Goal: Transaction & Acquisition: Purchase product/service

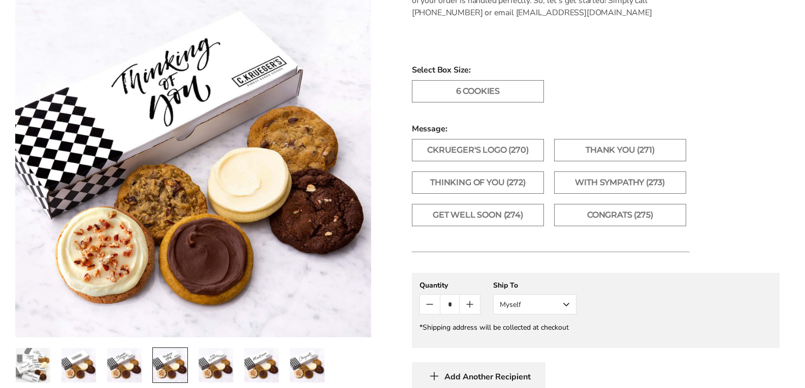
scroll to position [609, 0]
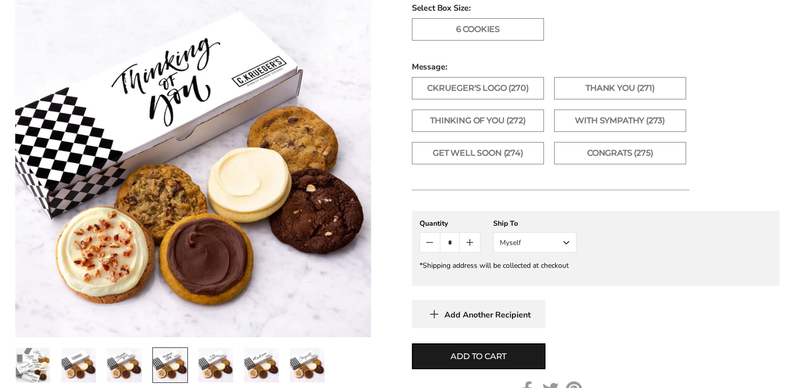
click at [566, 242] on button "Myself" at bounding box center [534, 243] width 83 height 20
click at [544, 282] on button "Other Recipient" at bounding box center [535, 280] width 82 height 18
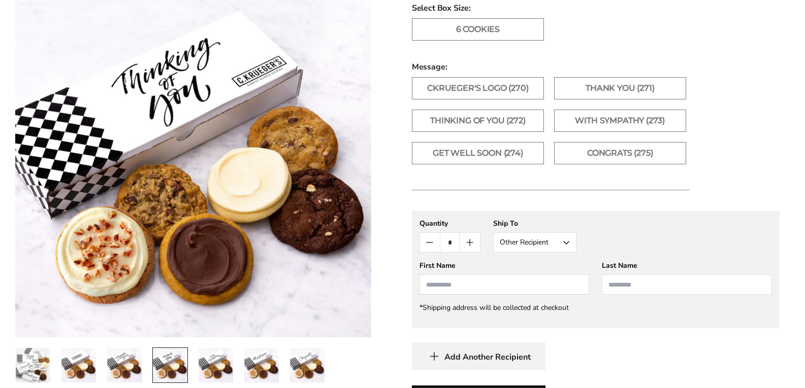
click at [458, 287] on input "First Name" at bounding box center [504, 285] width 170 height 20
type input "******"
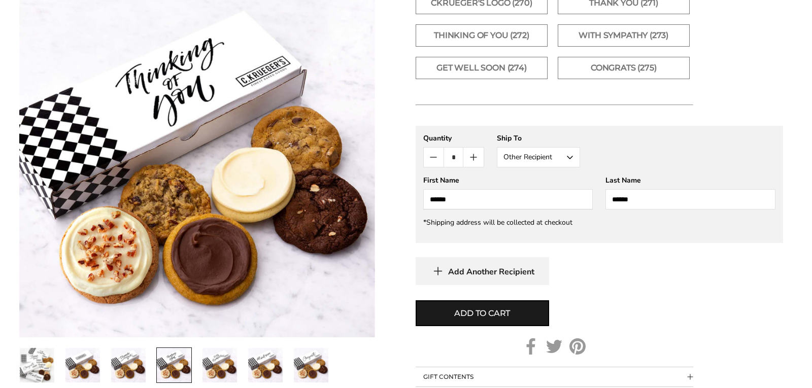
scroll to position [711, 0]
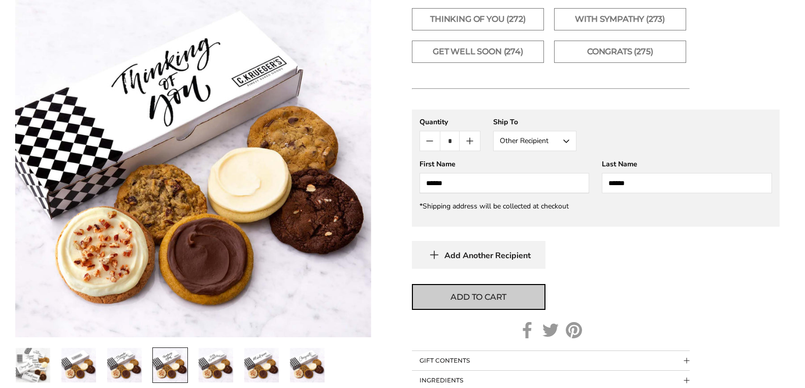
type input "******"
click at [482, 295] on span "Add to cart" at bounding box center [478, 297] width 56 height 12
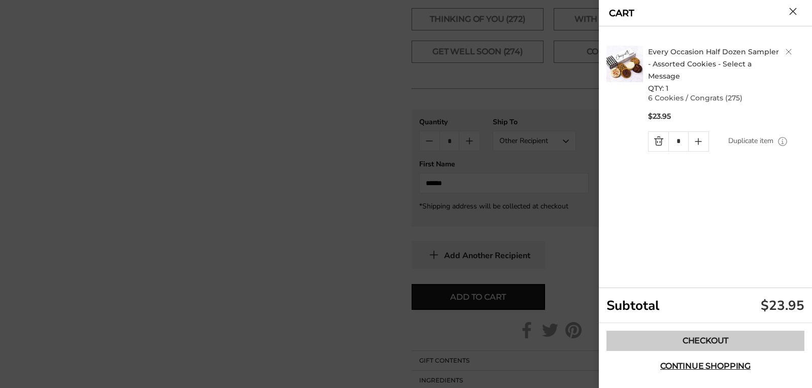
click at [713, 338] on link "Checkout" at bounding box center [706, 341] width 198 height 20
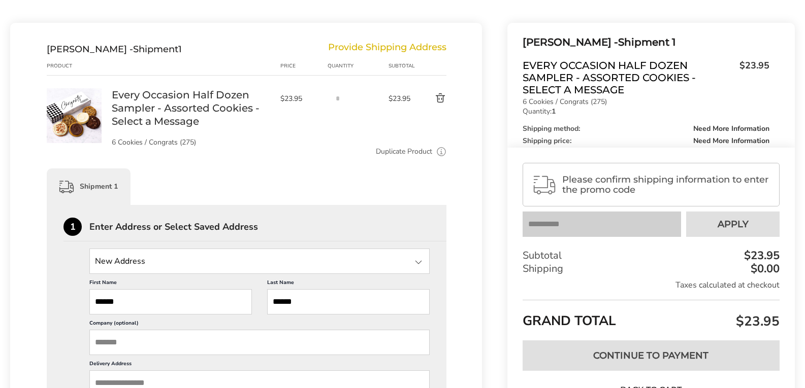
scroll to position [102, 0]
click at [129, 255] on input "State" at bounding box center [259, 260] width 340 height 25
type input "**********"
drag, startPoint x: 141, startPoint y: 219, endPoint x: 160, endPoint y: 234, distance: 24.0
click at [143, 221] on div "1 Enter Address or Select Saved Address" at bounding box center [254, 229] width 383 height 24
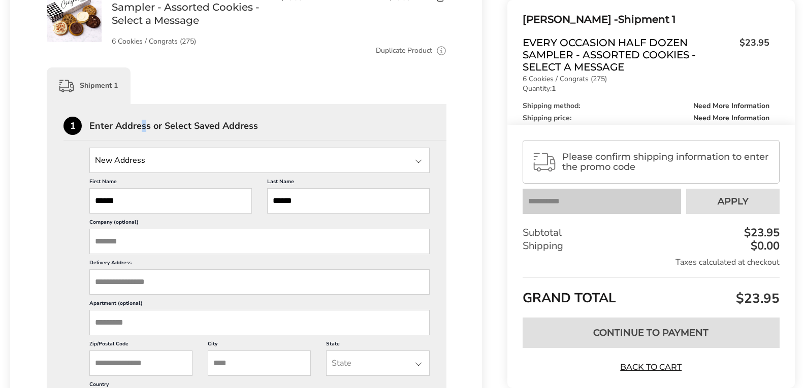
scroll to position [203, 0]
click at [133, 277] on input "Delivery Address" at bounding box center [259, 281] width 340 height 25
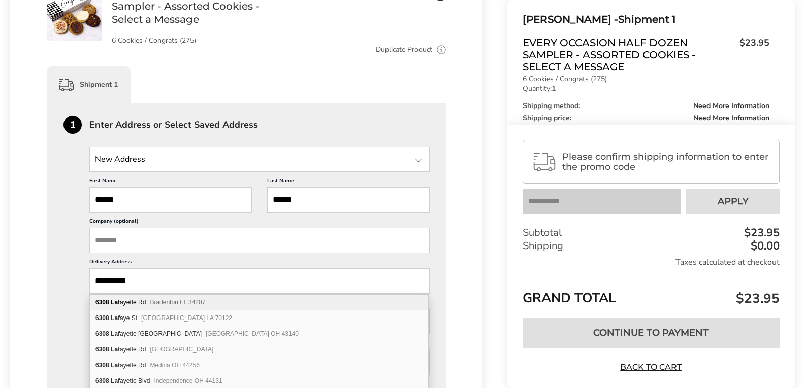
click at [122, 304] on div "[STREET_ADDRESS]" at bounding box center [259, 303] width 338 height 16
type input "**********"
type input "*********"
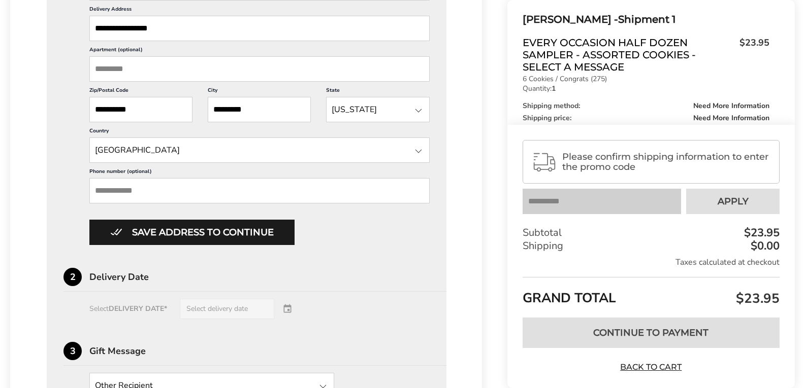
scroll to position [457, 0]
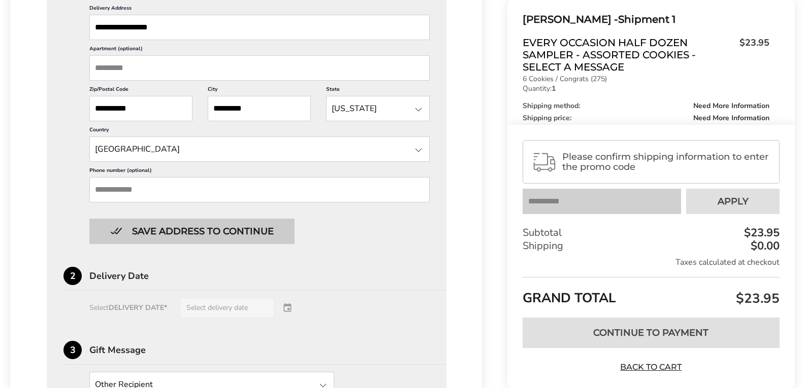
click at [174, 232] on button "Save address to continue" at bounding box center [191, 231] width 205 height 25
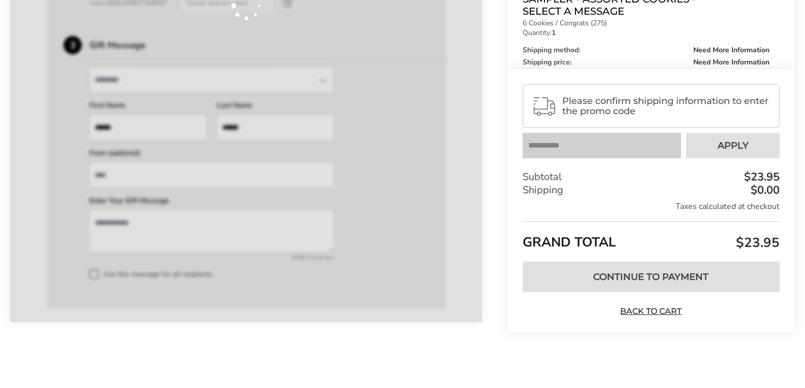
scroll to position [436, 0]
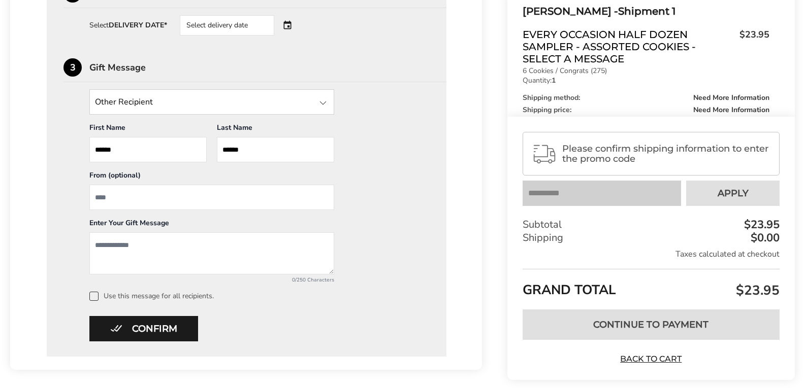
click at [115, 198] on input "From" at bounding box center [211, 197] width 245 height 25
type input "**********"
click at [133, 251] on textarea "Add a message" at bounding box center [211, 254] width 245 height 42
type textarea "*"
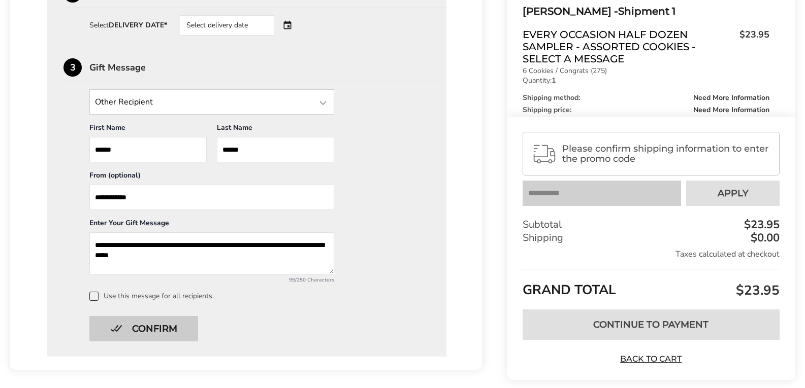
type textarea "**********"
click at [146, 326] on button "Confirm" at bounding box center [143, 328] width 109 height 25
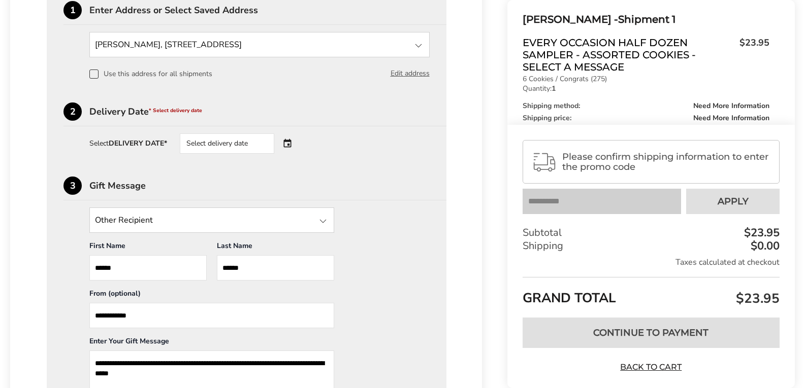
scroll to position [284, 0]
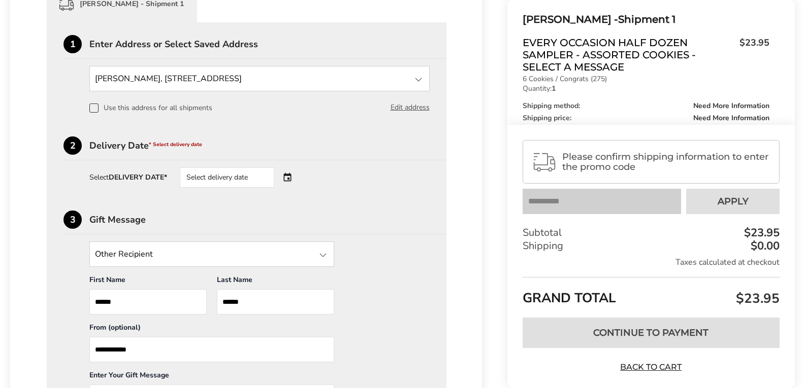
click at [202, 174] on div "Select delivery date" at bounding box center [227, 178] width 94 height 20
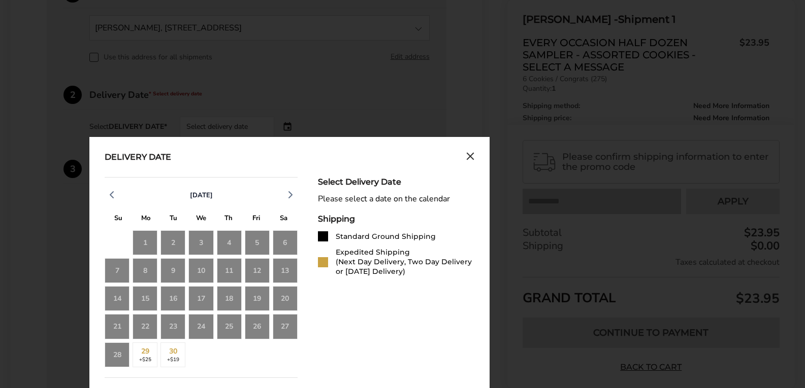
scroll to position [436, 0]
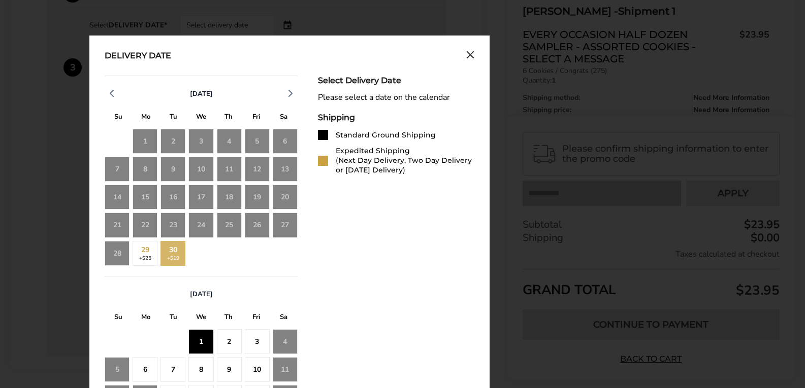
click at [205, 341] on div "1" at bounding box center [200, 342] width 25 height 25
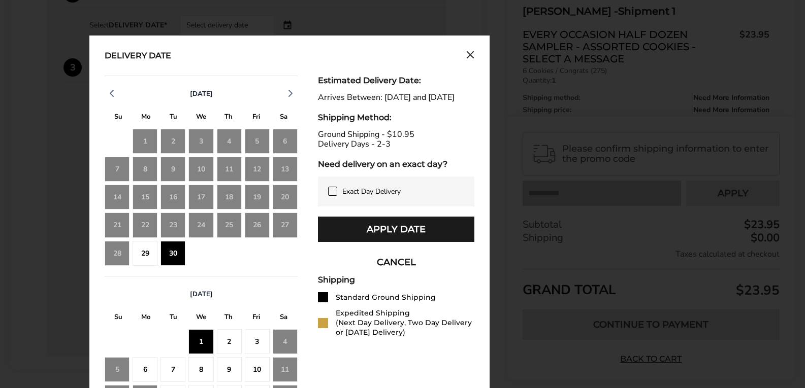
click at [145, 254] on div "29" at bounding box center [145, 253] width 25 height 25
click at [179, 253] on div "30" at bounding box center [172, 253] width 25 height 25
click at [252, 225] on div "26" at bounding box center [257, 225] width 25 height 25
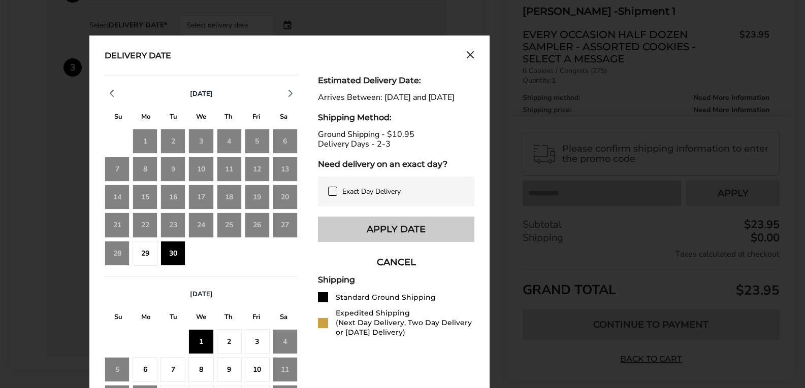
click at [394, 238] on button "Apply Date" at bounding box center [396, 229] width 156 height 25
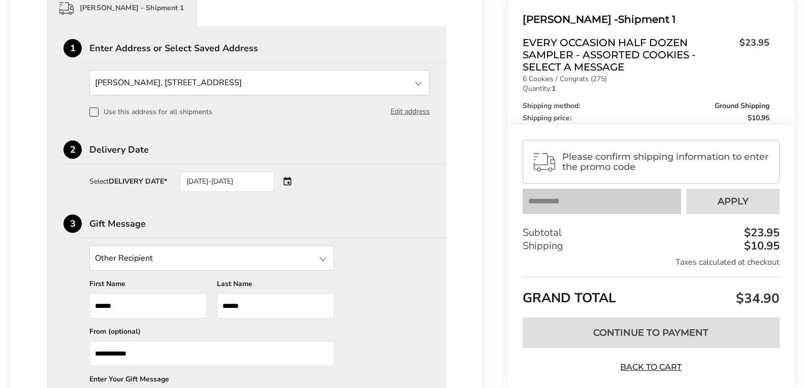
scroll to position [281, 0]
click at [321, 260] on div at bounding box center [323, 258] width 12 height 12
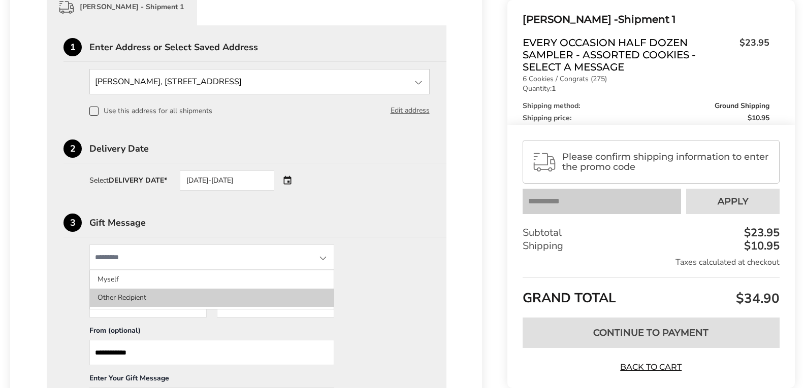
click at [289, 299] on li "Other Recipient" at bounding box center [212, 298] width 244 height 18
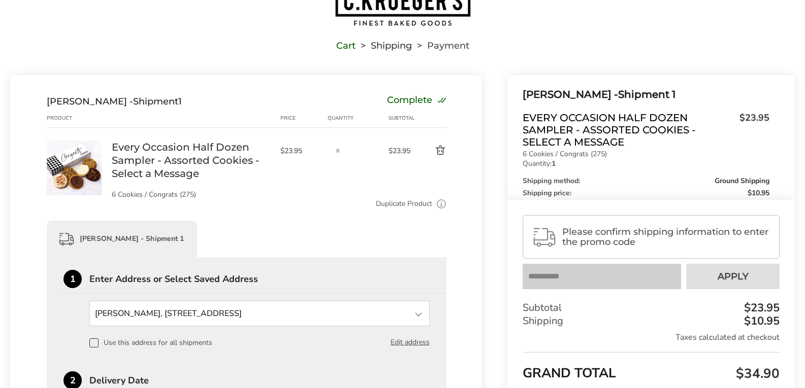
scroll to position [0, 0]
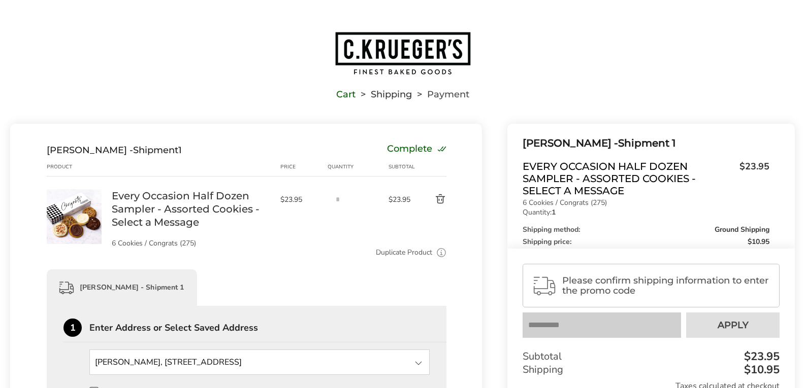
click at [350, 95] on link "Cart" at bounding box center [345, 94] width 19 height 7
type textarea "**********"
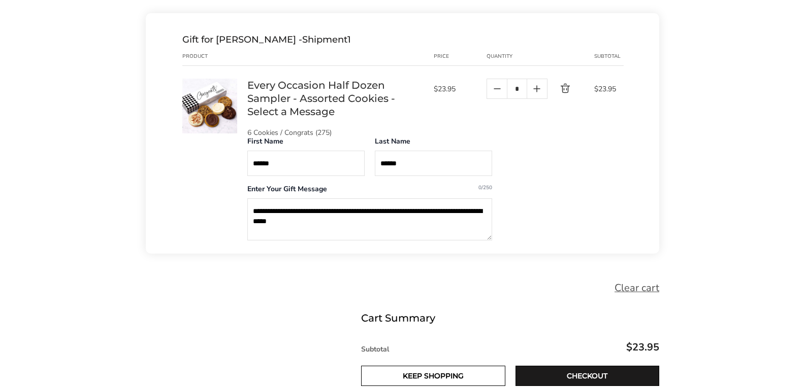
scroll to position [203, 0]
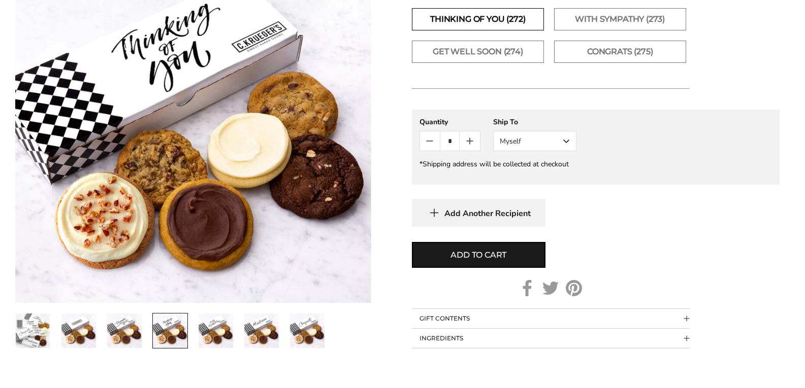
click at [473, 23] on label "Thinking of You (272)" at bounding box center [478, 19] width 132 height 22
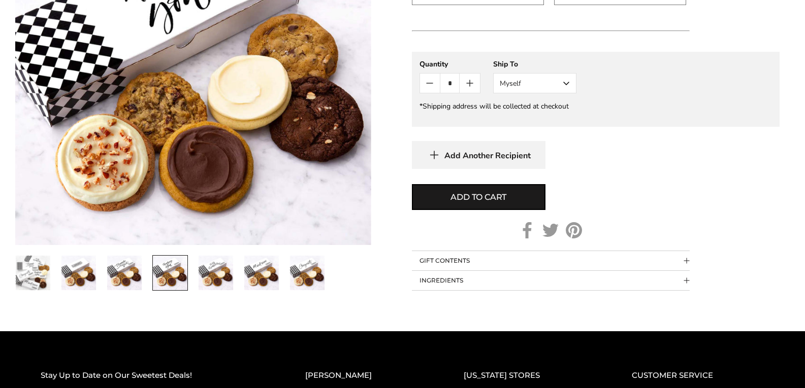
scroll to position [812, 0]
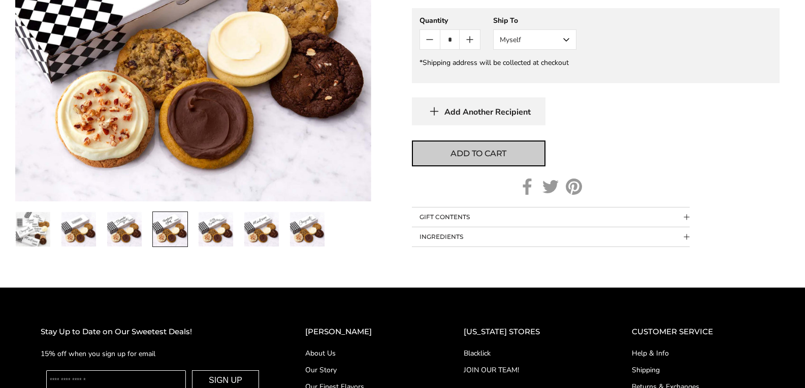
click at [489, 147] on button "Add to cart" at bounding box center [479, 154] width 134 height 26
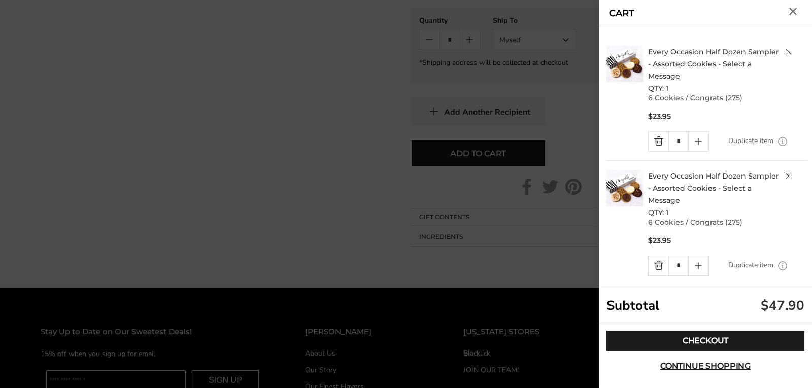
click at [793, 10] on button "Close cart" at bounding box center [794, 12] width 8 height 8
